Goal: Task Accomplishment & Management: Complete application form

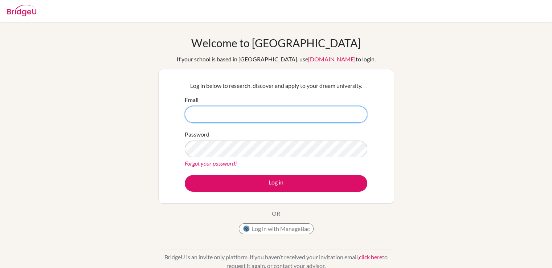
paste input "[EMAIL_ADDRESS][DOMAIN_NAME]"
type input "[EMAIL_ADDRESS][DOMAIN_NAME]"
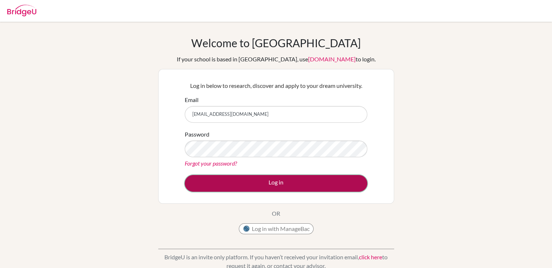
click at [270, 181] on button "Log in" at bounding box center [276, 183] width 183 height 17
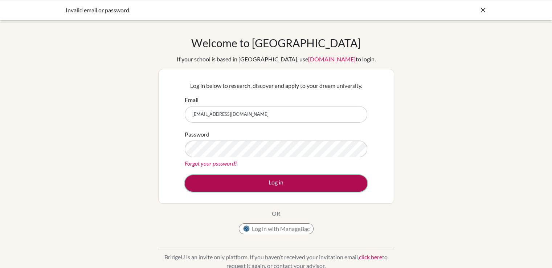
click at [280, 183] on button "Log in" at bounding box center [276, 183] width 183 height 17
click at [278, 185] on button "Log in" at bounding box center [276, 183] width 183 height 17
